Goal: Task Accomplishment & Management: Complete application form

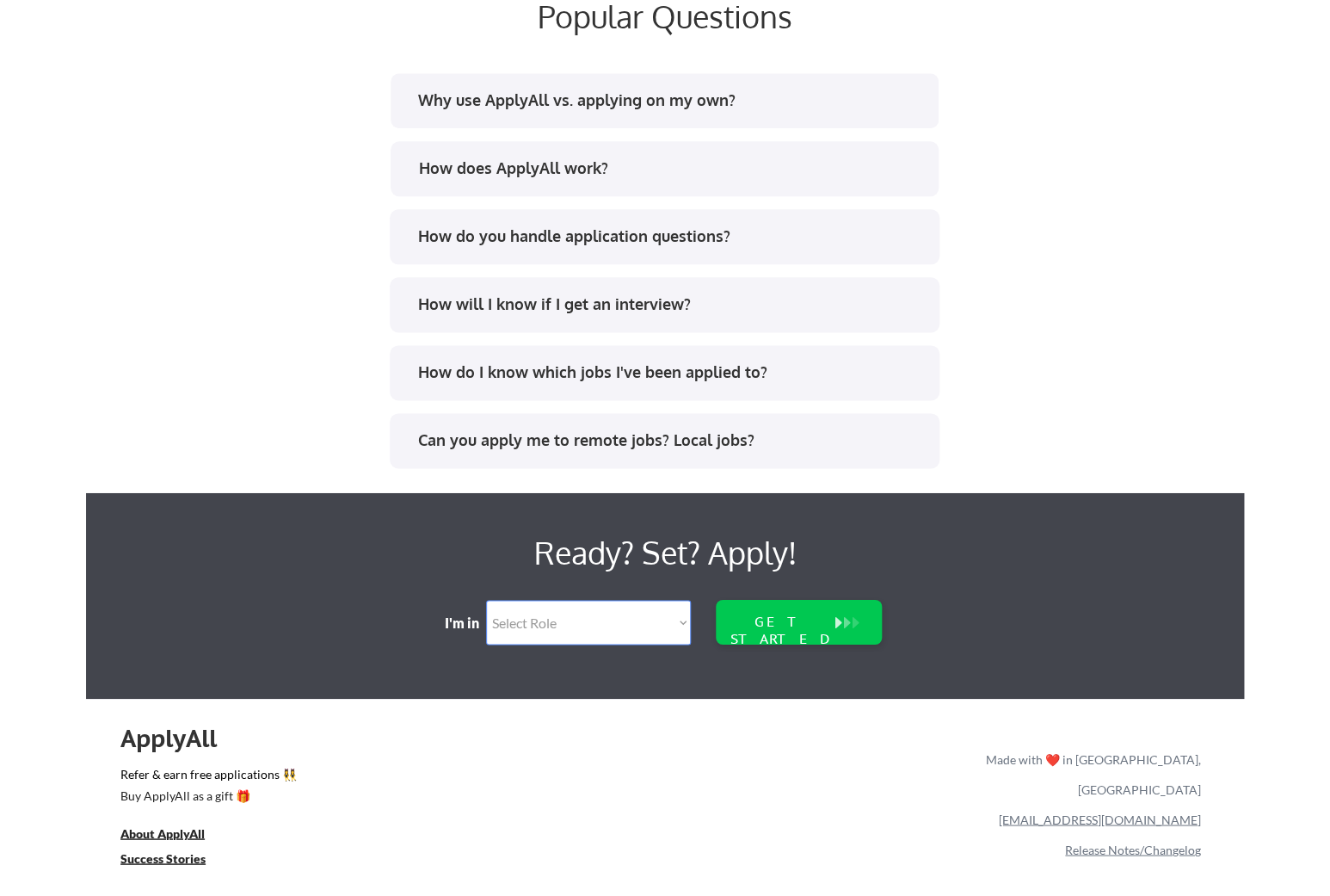
scroll to position [3420, 0]
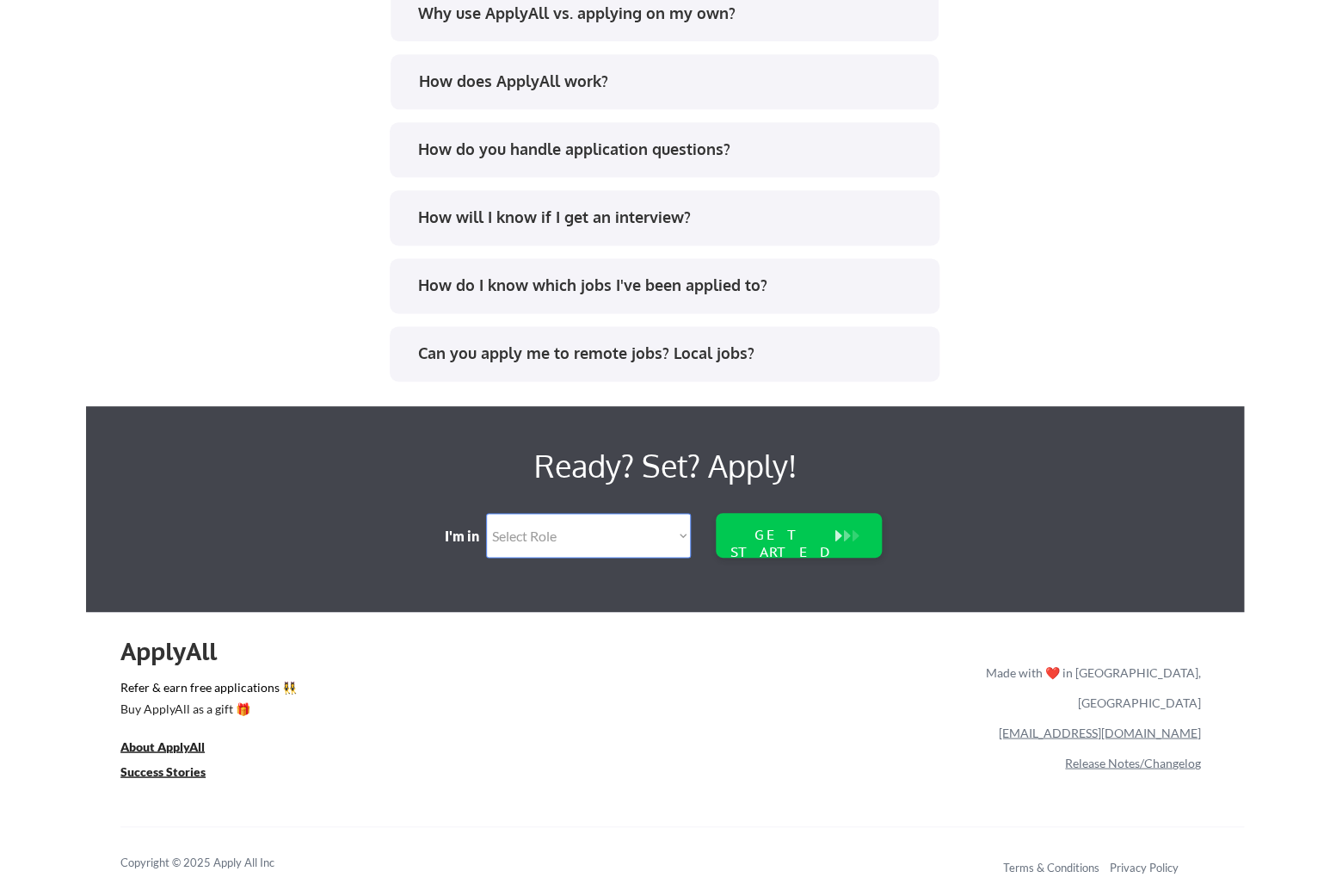
click at [486, 513] on select "Select Role Software Engineering Product Management Customer Success Sales UI/U…" at bounding box center [588, 535] width 205 height 45
select select ""data_science___analytics""
click option "Data" at bounding box center [0, 0] width 0 height 0
select select ""data_science___analytics""
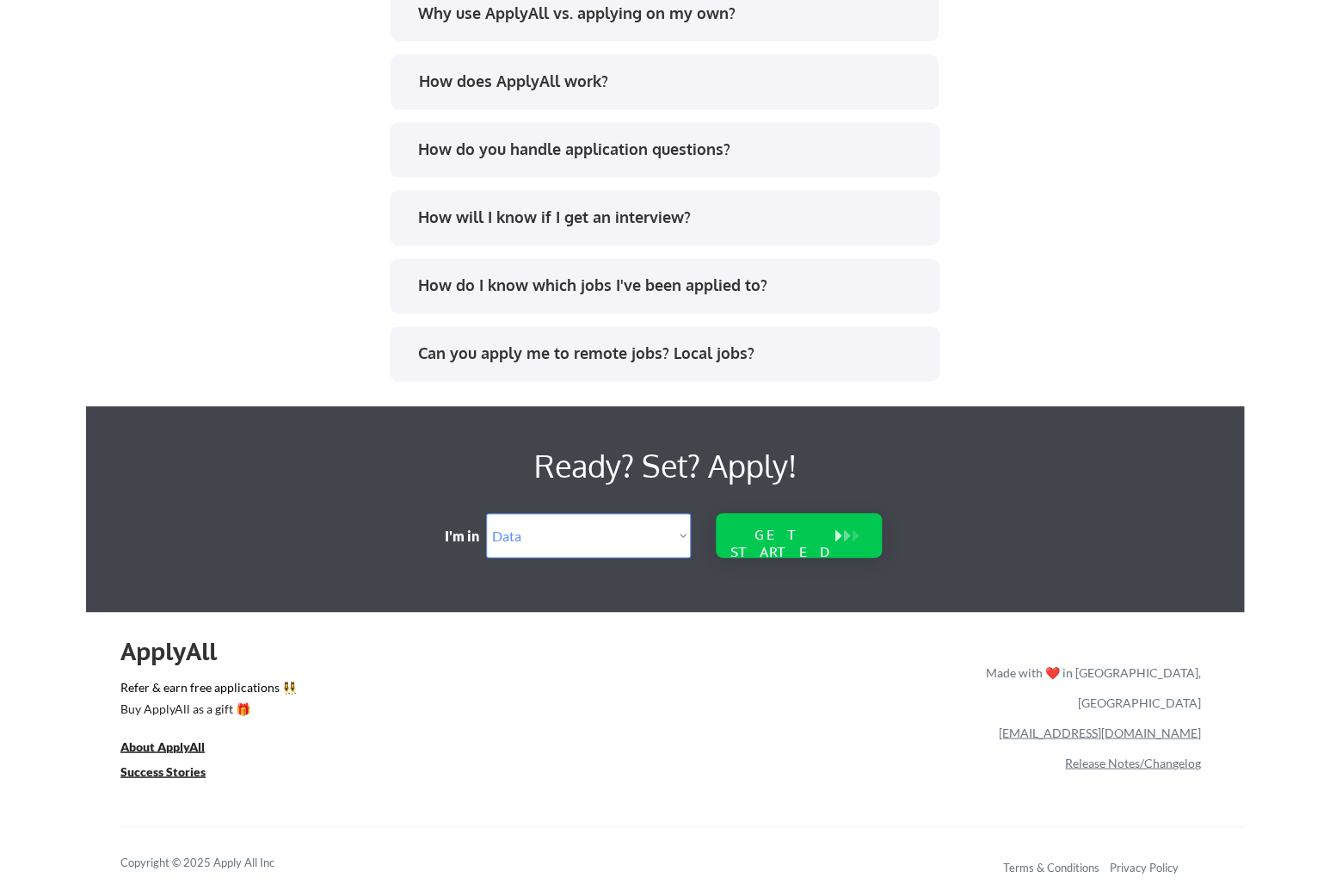
click at [742, 550] on div "GET STARTED" at bounding box center [782, 535] width 110 height 45
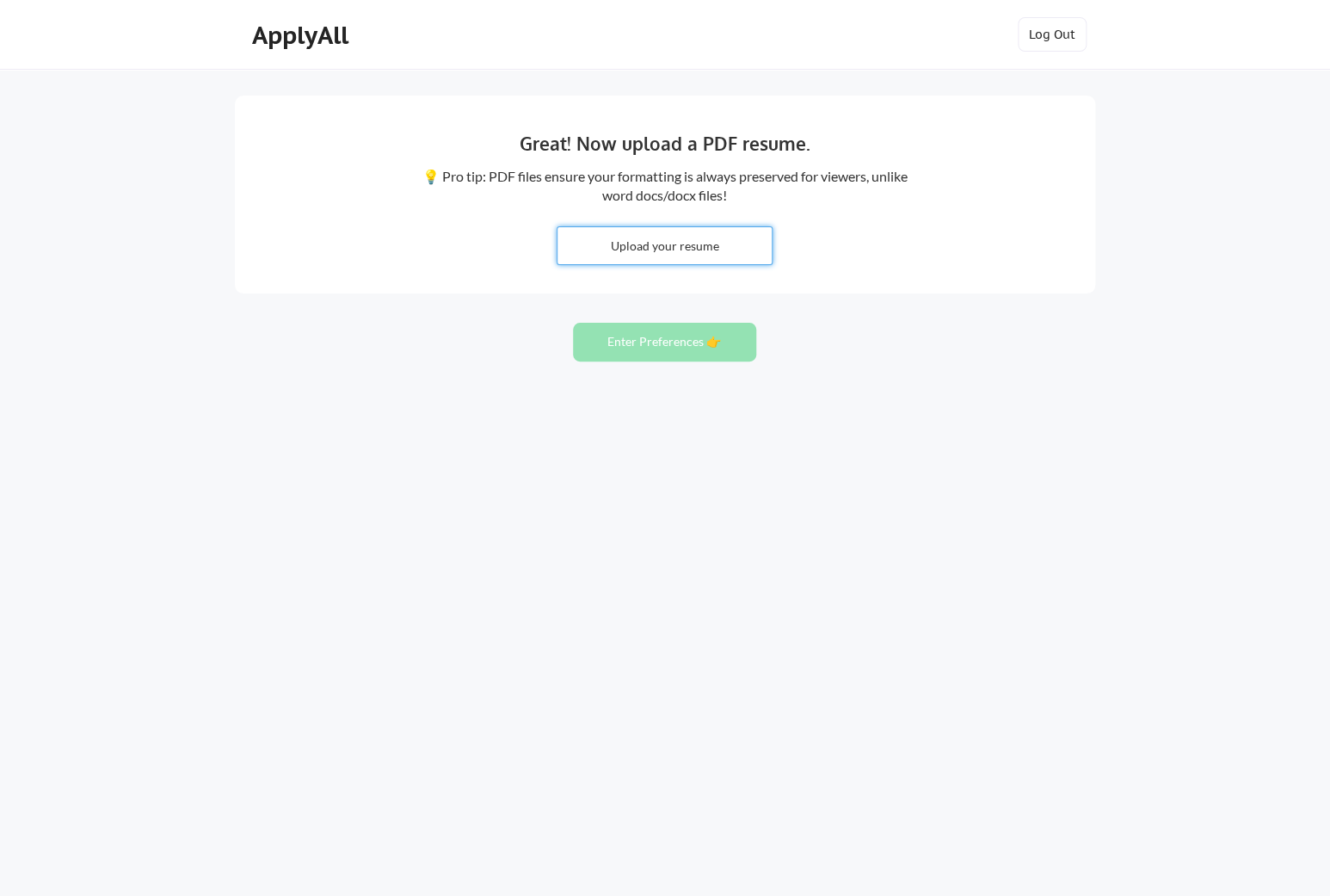
click at [648, 249] on input "file" at bounding box center [665, 245] width 214 height 37
type input "C:\fakepath\Cassie_Stoppiello_Resume 2025.pdf"
click at [684, 348] on button "Enter Preferences 👉" at bounding box center [665, 342] width 183 height 39
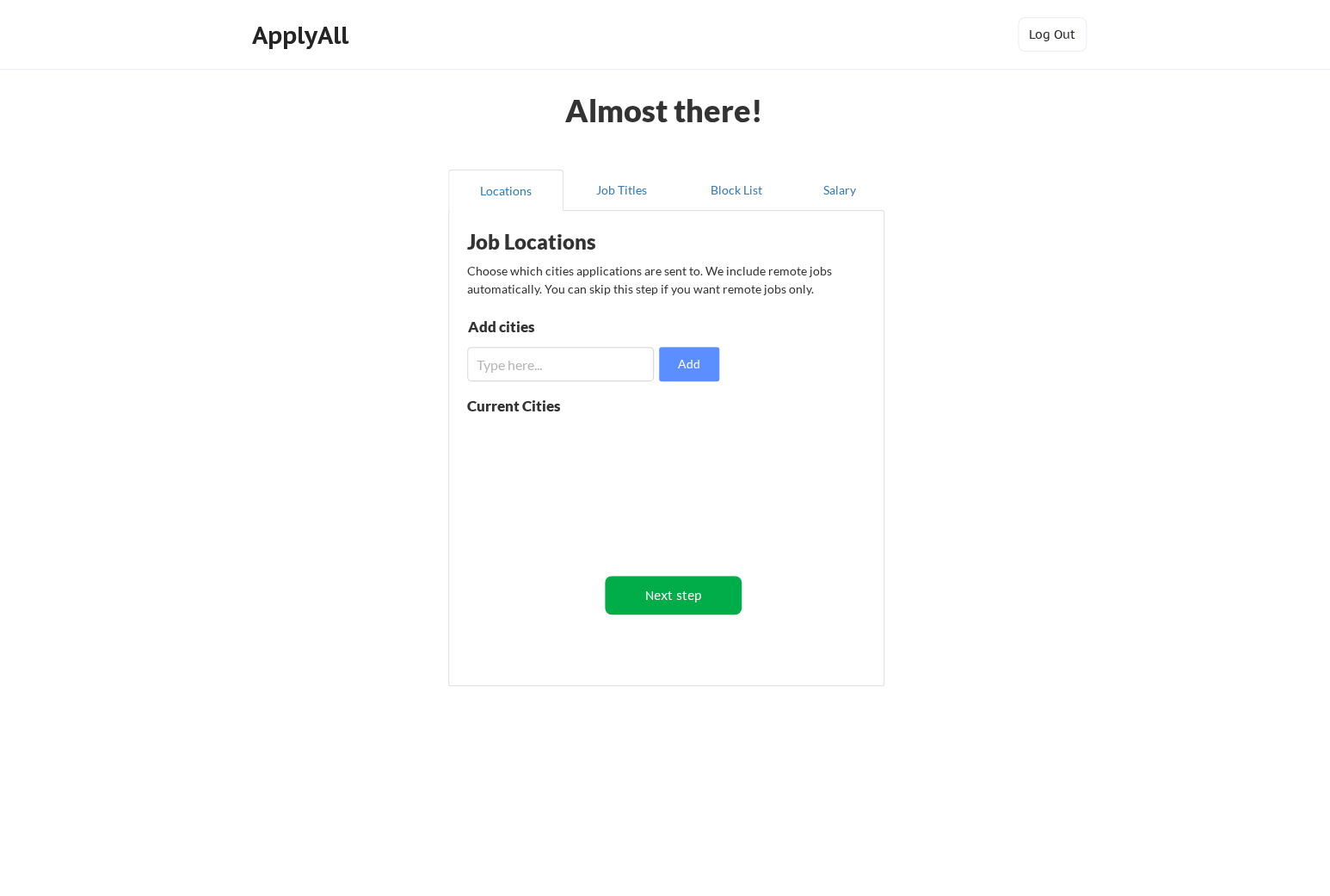
click at [667, 597] on button "Next step" at bounding box center [673, 595] width 136 height 39
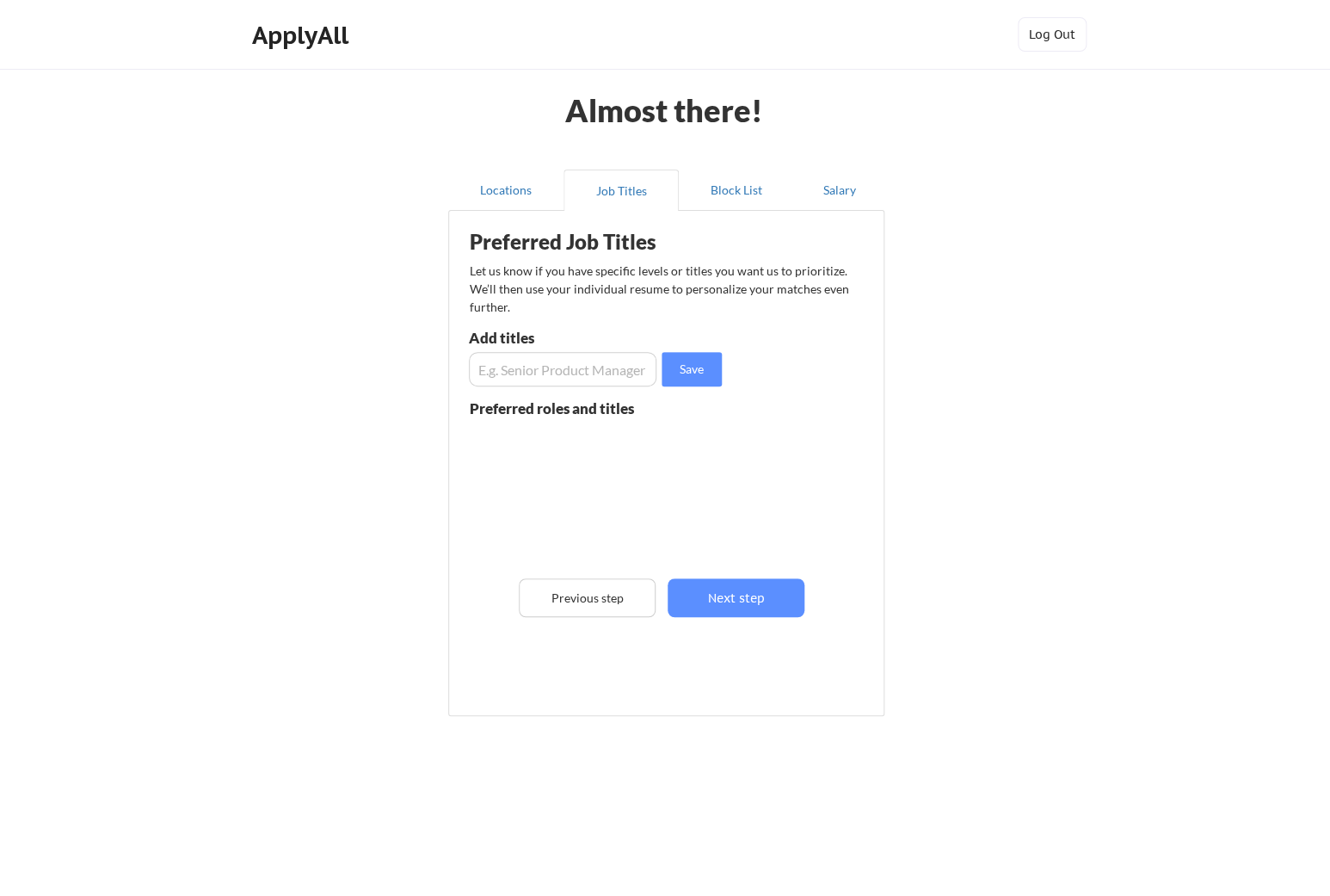
click at [589, 368] on input "input" at bounding box center [562, 369] width 187 height 35
type input "permit coordinator"
click at [709, 368] on button "Save" at bounding box center [691, 369] width 60 height 35
click at [623, 378] on input "input" at bounding box center [562, 369] width 187 height 35
type input "permit manager"
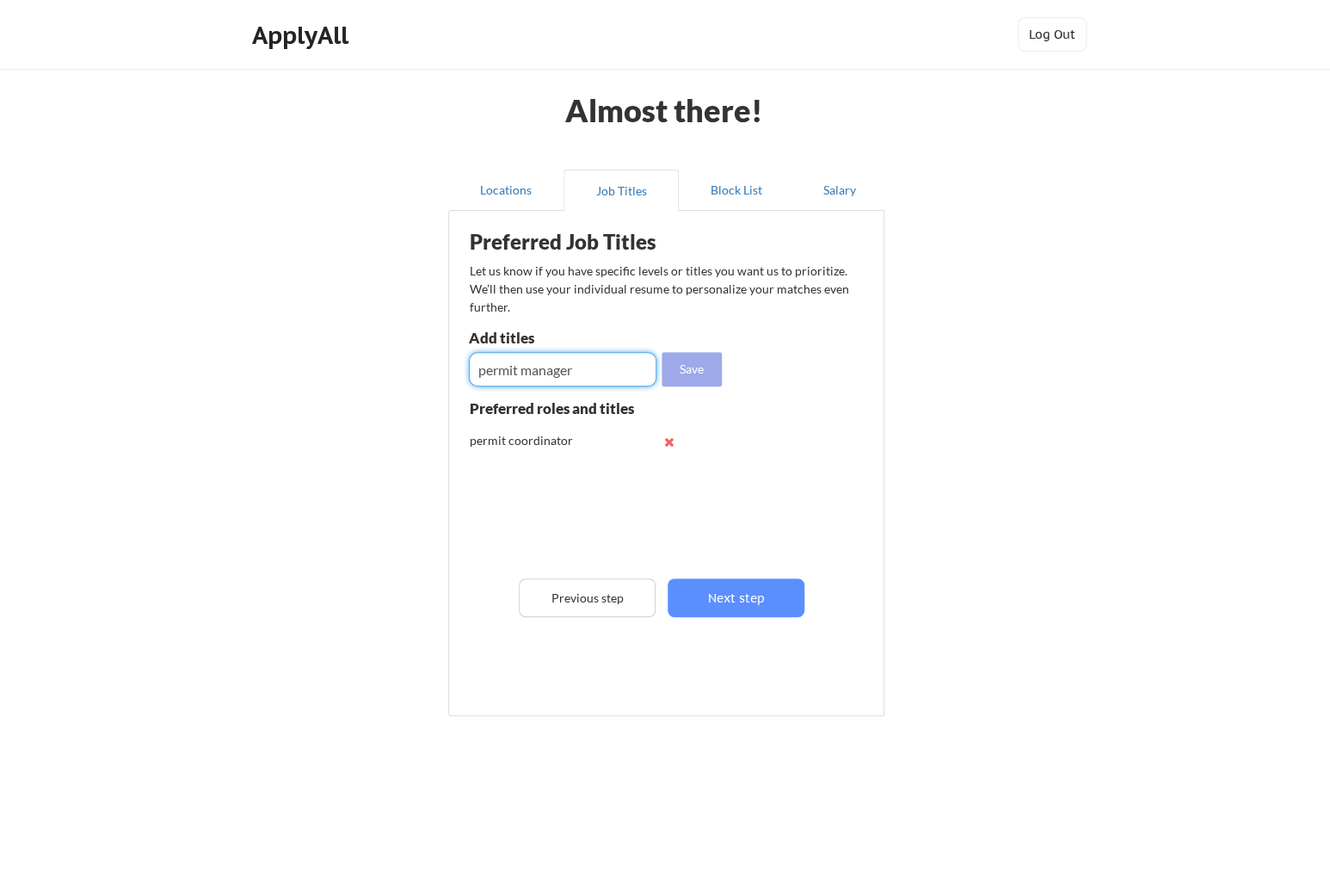
click at [690, 363] on button "Save" at bounding box center [691, 369] width 60 height 35
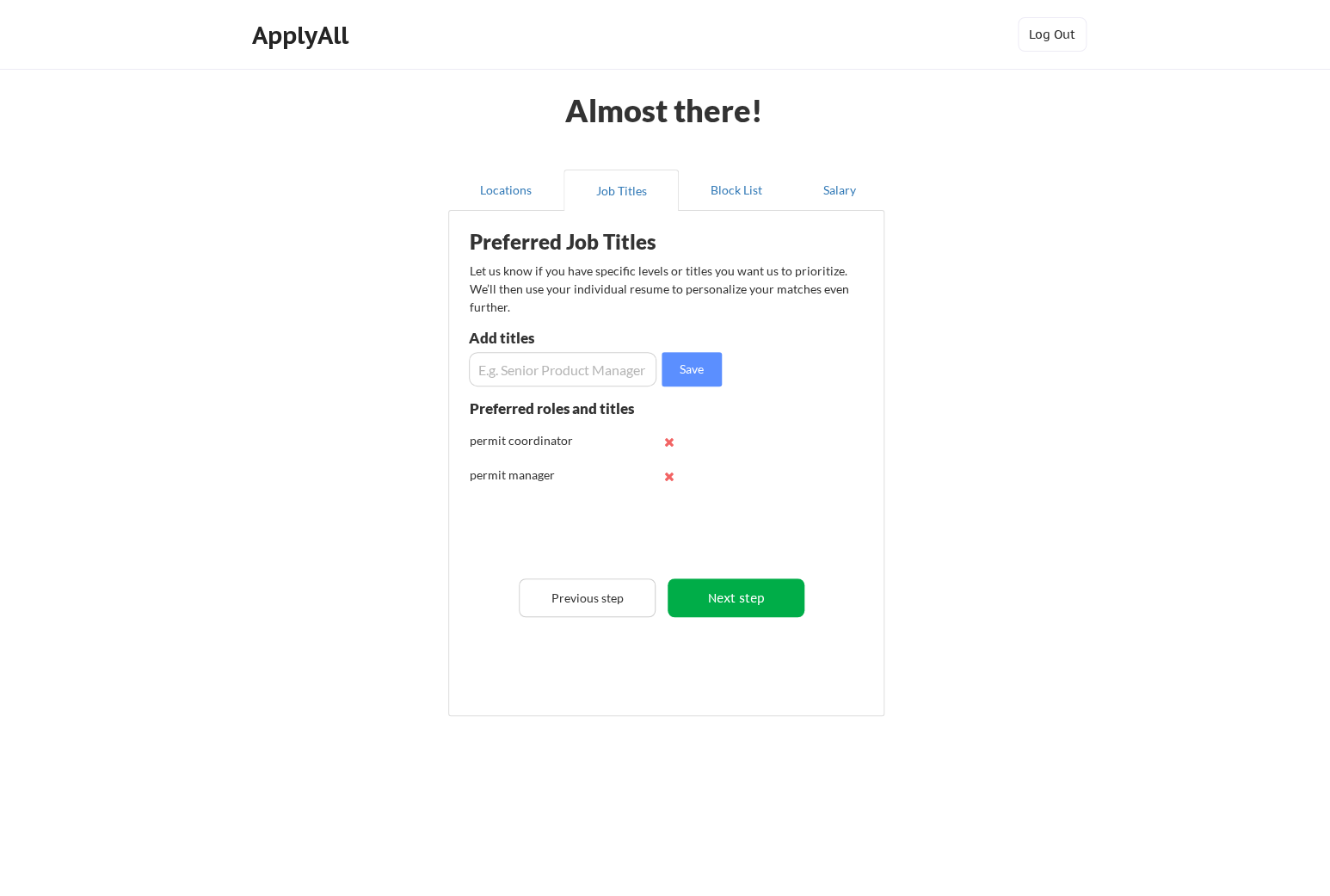
click at [735, 595] on button "Next step" at bounding box center [735, 597] width 136 height 39
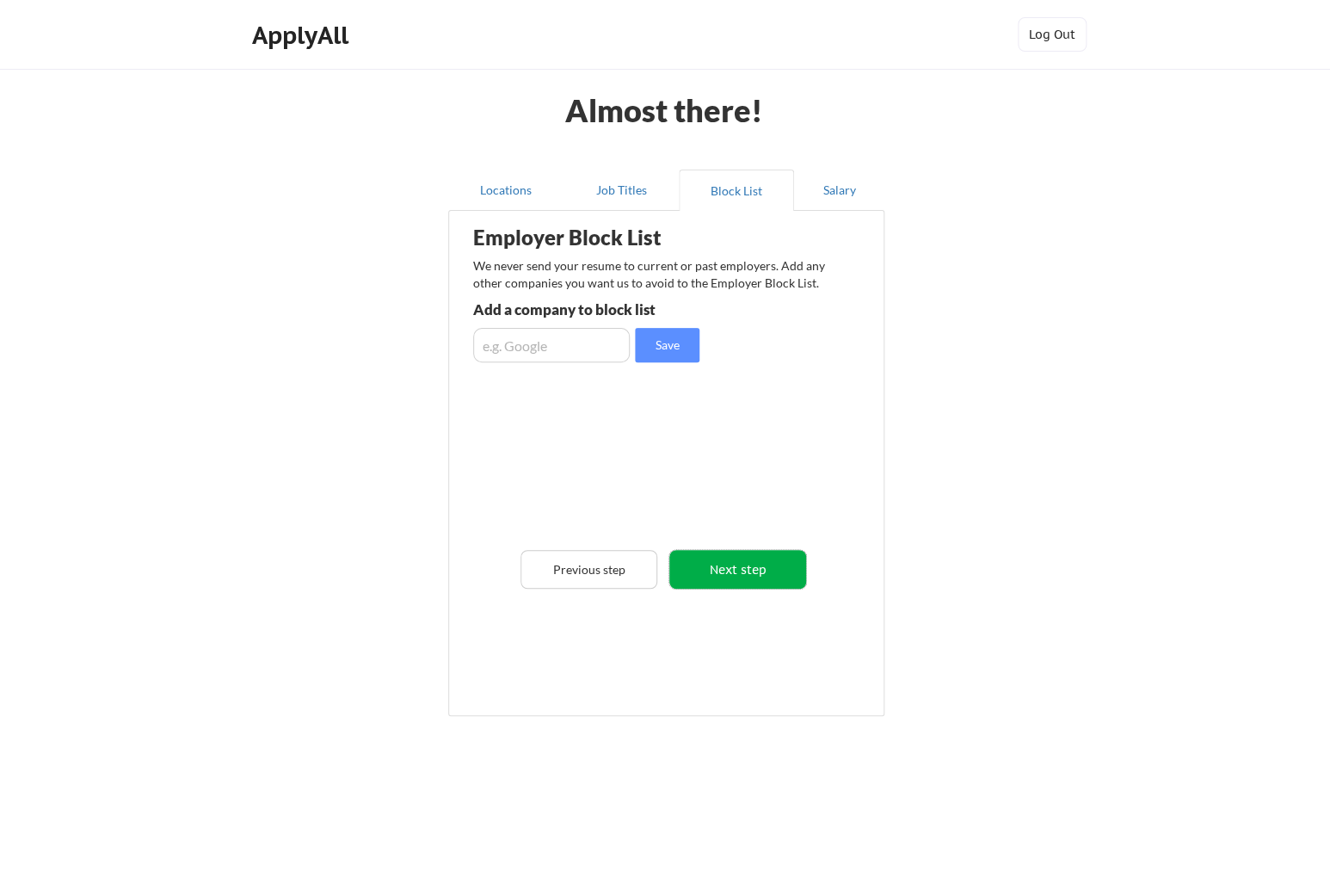
click at [732, 562] on button "Next step" at bounding box center [737, 569] width 136 height 39
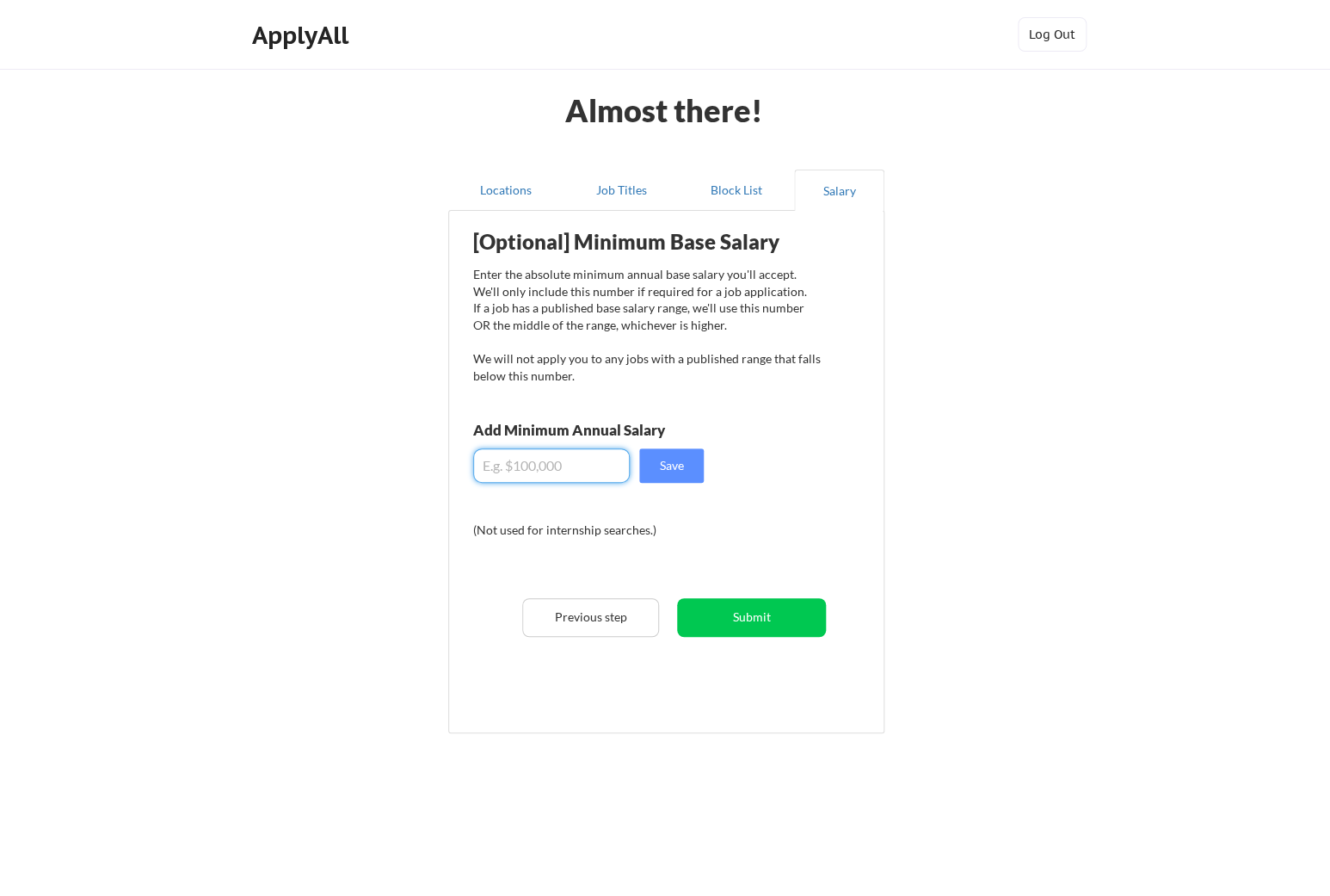
click at [547, 470] on input "input" at bounding box center [551, 465] width 156 height 35
type input "$65,000"
click at [691, 461] on button "Save" at bounding box center [671, 465] width 65 height 35
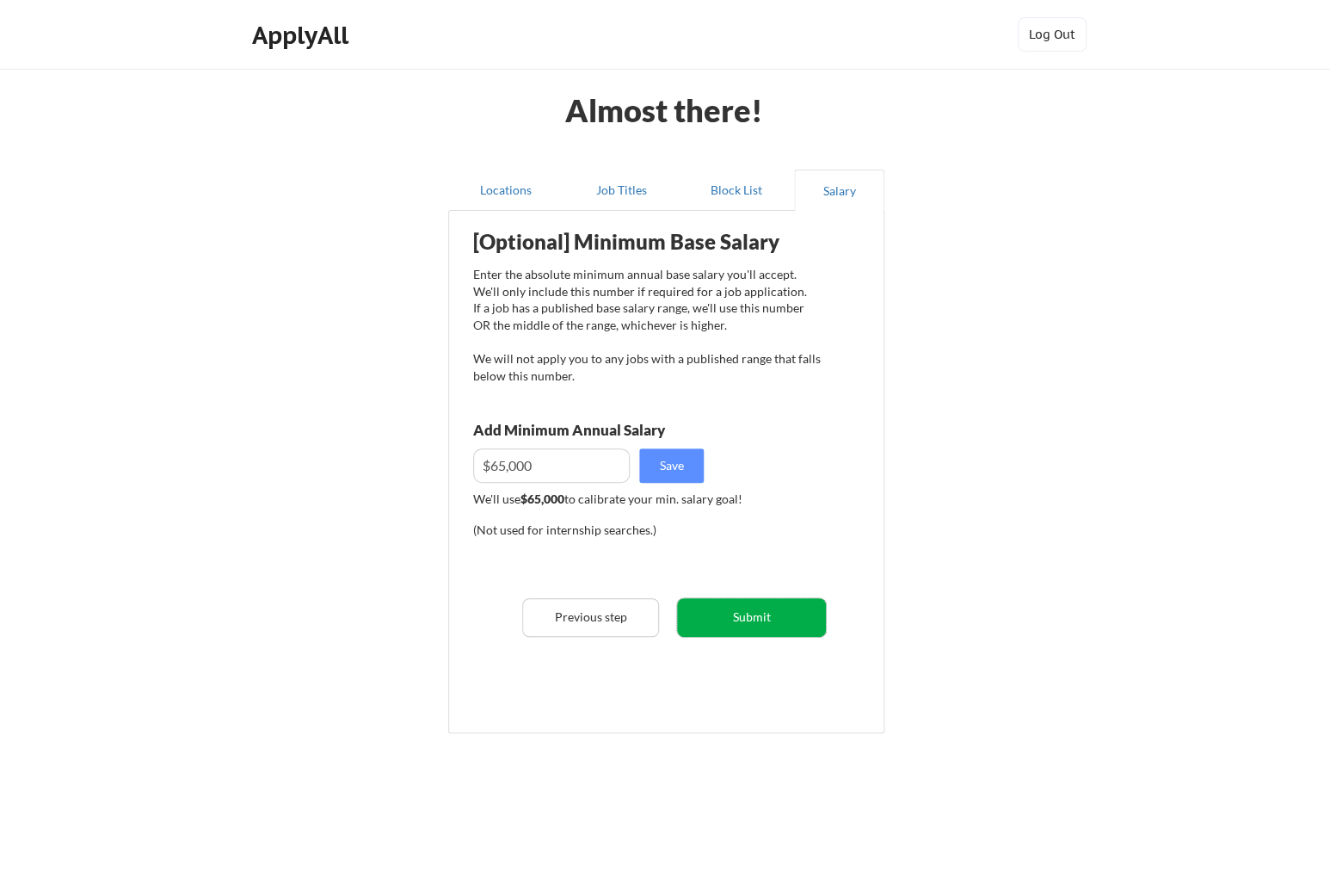
click at [748, 622] on button "Submit" at bounding box center [751, 617] width 148 height 39
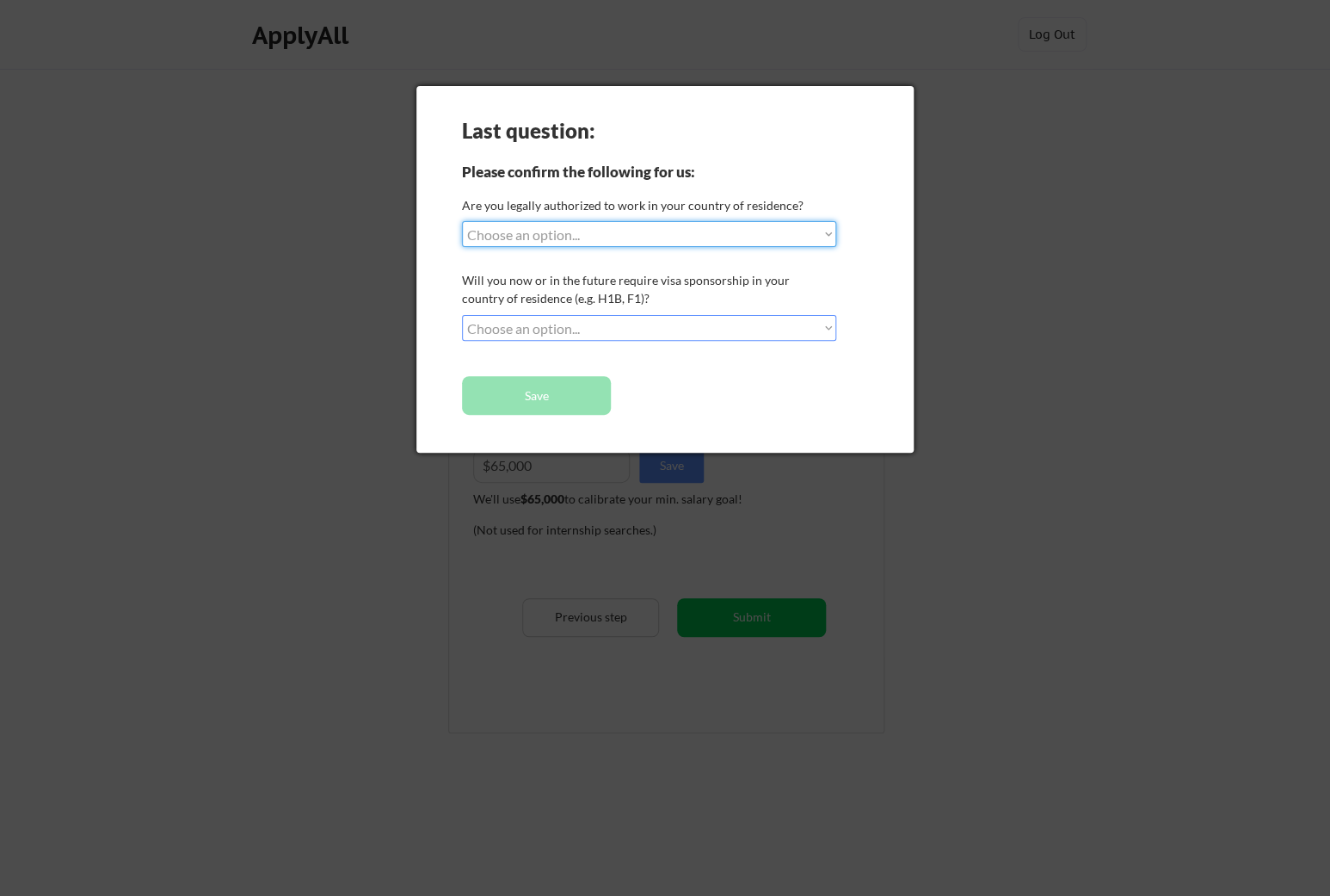
click at [462, 221] on select "Choose an option... Yes, I am a US Citizen Yes, I am a Canadian Citizen Yes, I …" at bounding box center [649, 234] width 375 height 26
select select ""yes__i_am_a_us_citizen""
click option "Yes, I am a US Citizen" at bounding box center [0, 0] width 0 height 0
click at [462, 315] on select "Choose an option... No, I will not need sponsorship Yes, I will need sponsorship" at bounding box center [649, 328] width 375 height 26
select select ""no__i_will_not_need_sponsorship""
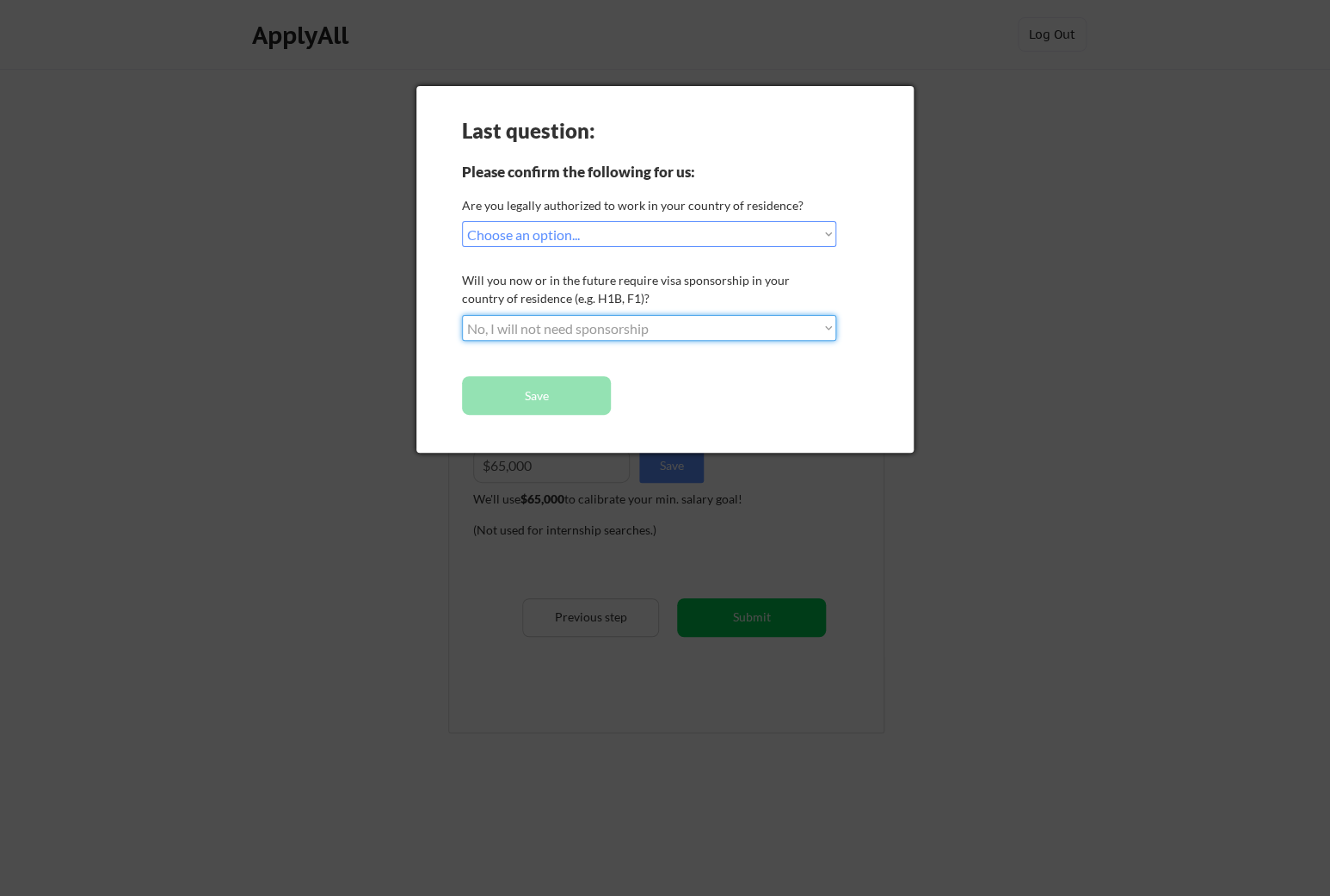
click option "No, I will not need sponsorship" at bounding box center [0, 0] width 0 height 0
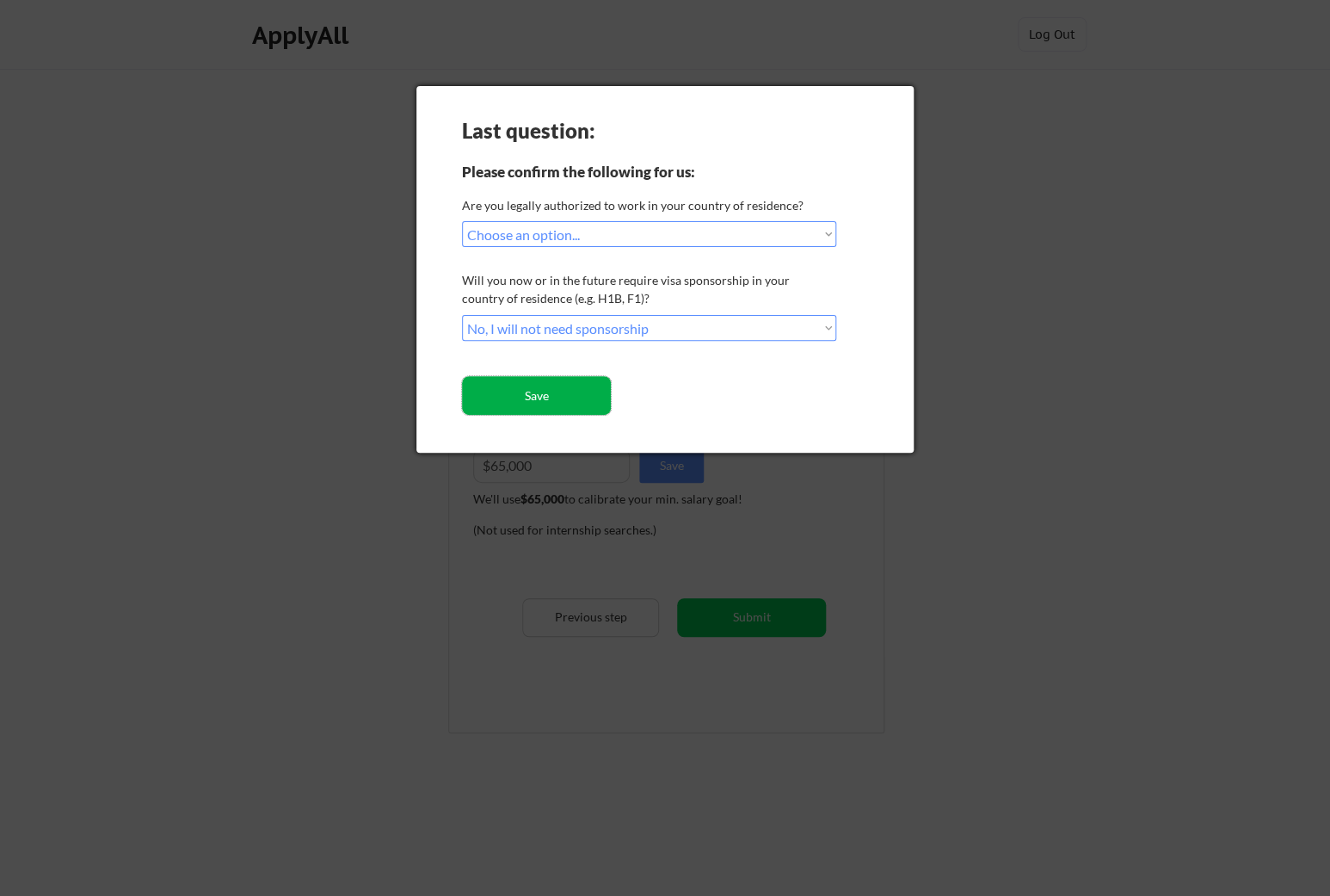
click at [583, 397] on button "Save" at bounding box center [536, 395] width 148 height 39
